Goal: Use online tool/utility: Utilize a website feature to perform a specific function

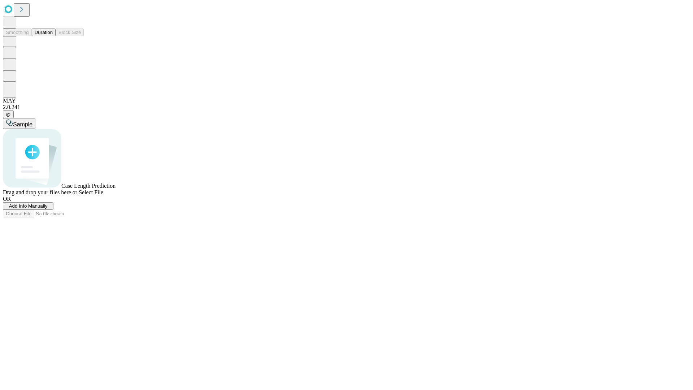
click at [48, 209] on span "Add Info Manually" at bounding box center [28, 205] width 39 height 5
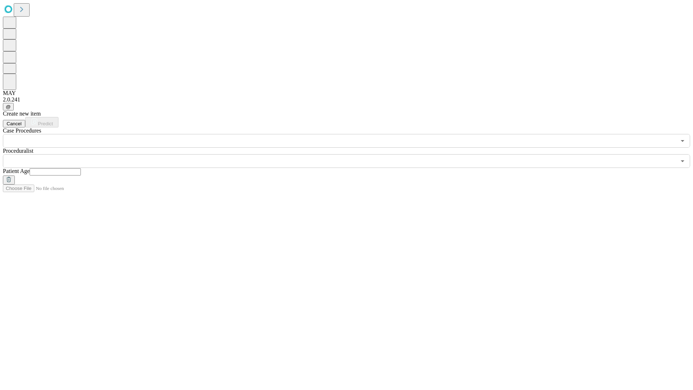
click at [81, 168] on input "text" at bounding box center [55, 171] width 51 height 7
type input "**"
click at [352, 154] on input "text" at bounding box center [339, 161] width 673 height 14
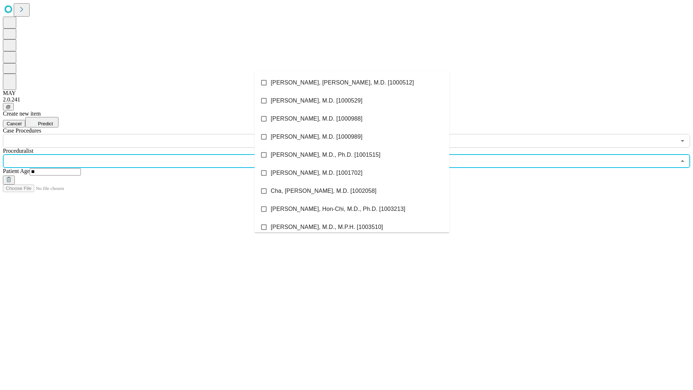
click at [352, 83] on li "[PERSON_NAME], [PERSON_NAME], M.D. [1000512]" at bounding box center [352, 83] width 195 height 18
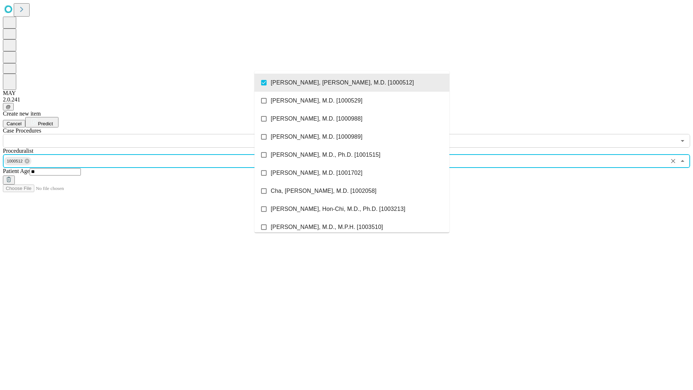
click at [152, 134] on input "text" at bounding box center [339, 141] width 673 height 14
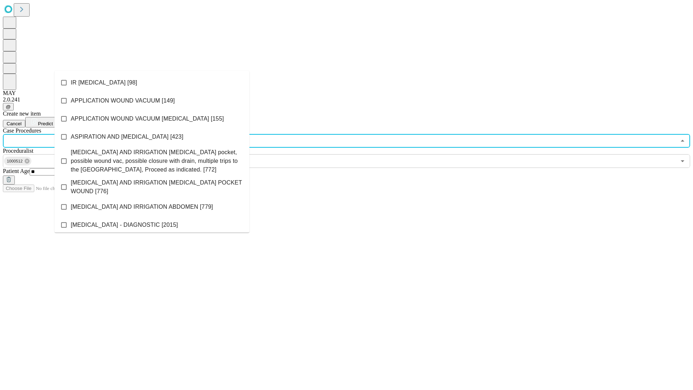
click at [152, 83] on li "IR [MEDICAL_DATA] [98]" at bounding box center [152, 83] width 195 height 18
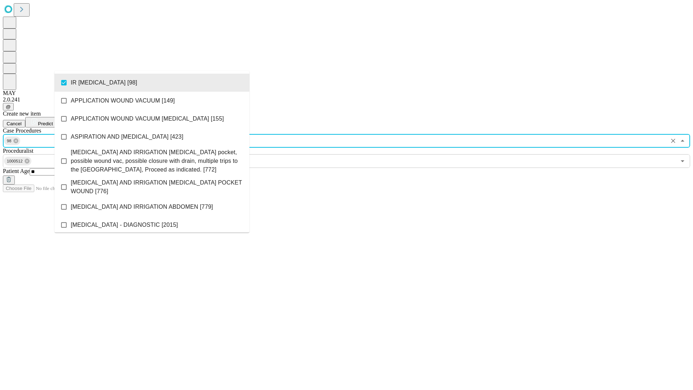
click at [53, 121] on span "Predict" at bounding box center [45, 123] width 15 height 5
